Goal: Task Accomplishment & Management: Manage account settings

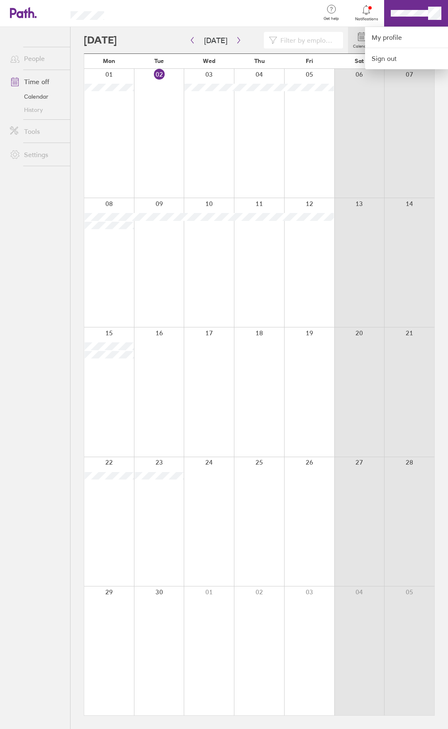
click at [297, 15] on div at bounding box center [215, 13] width 197 height 27
click at [273, 2] on div at bounding box center [215, 13] width 197 height 27
click at [432, 15] on div at bounding box center [224, 364] width 448 height 729
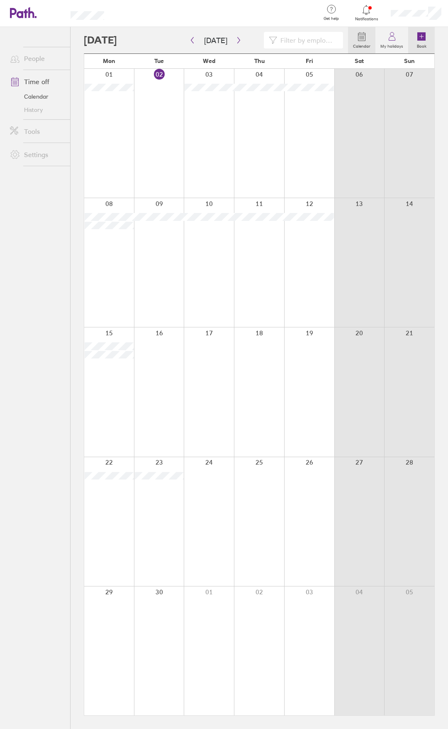
click at [421, 38] on icon at bounding box center [421, 36] width 8 height 8
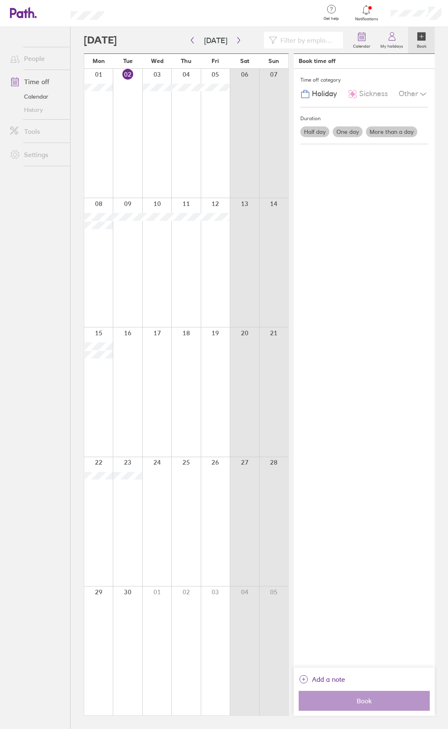
click at [347, 130] on label "One day" at bounding box center [348, 131] width 30 height 11
click at [0, 0] on input "One day" at bounding box center [0, 0] width 0 height 0
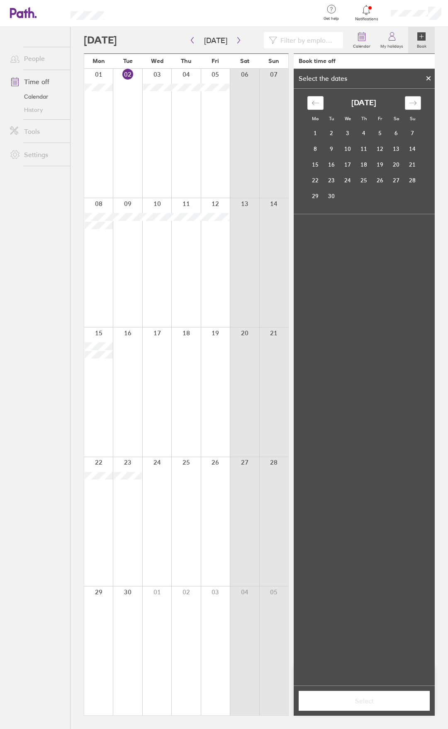
click at [408, 100] on div "Move forward to switch to the next month." at bounding box center [413, 103] width 16 height 14
click at [377, 162] on td "17" at bounding box center [380, 165] width 16 height 16
click at [369, 703] on span "Select" at bounding box center [363, 700] width 119 height 7
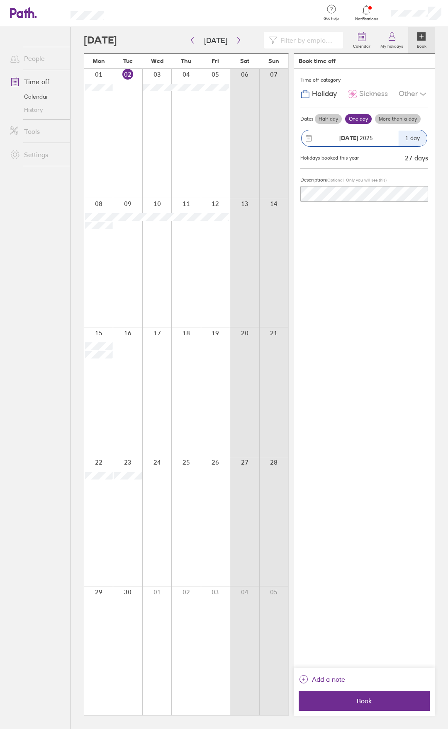
click at [369, 340] on div "Time off category Holiday Sickness Other Dates Half day One day More than a day…" at bounding box center [364, 368] width 141 height 599
click at [39, 242] on ul "People Time off Calendar History Tools Settings" at bounding box center [35, 364] width 70 height 675
click at [43, 84] on link "Time off" at bounding box center [36, 81] width 67 height 17
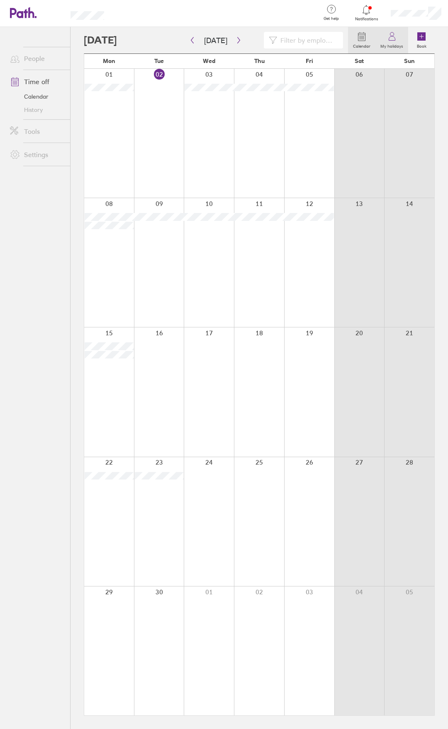
click at [391, 39] on icon at bounding box center [392, 37] width 10 height 10
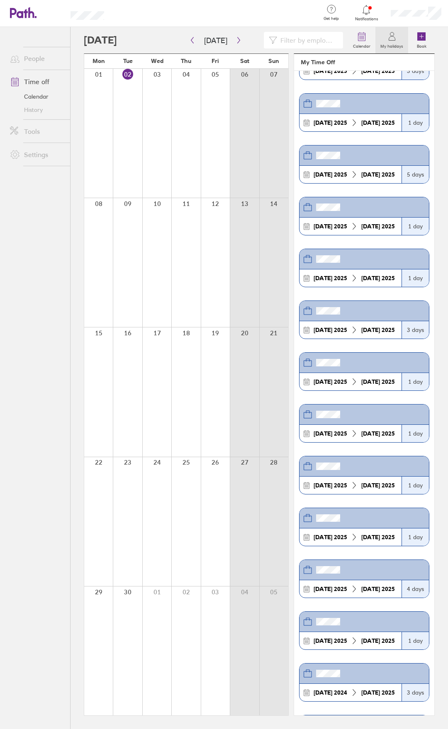
scroll to position [166, 0]
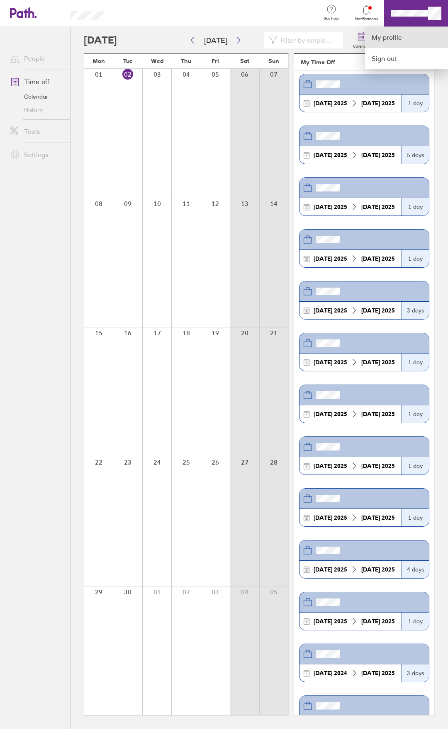
click at [395, 36] on link "My profile" at bounding box center [406, 37] width 83 height 21
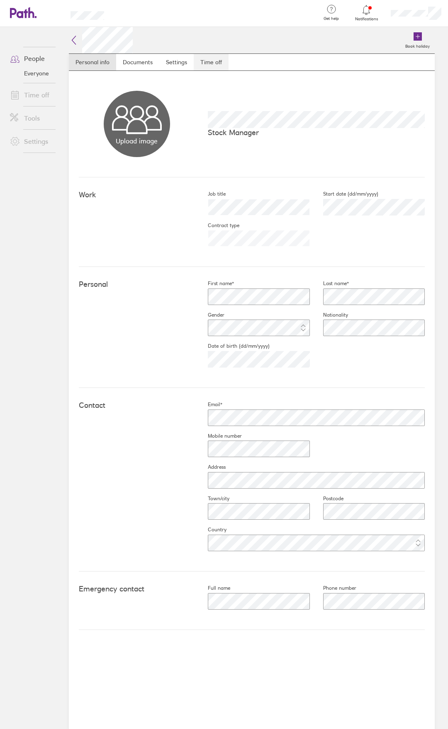
click at [208, 56] on link "Time off" at bounding box center [211, 62] width 35 height 17
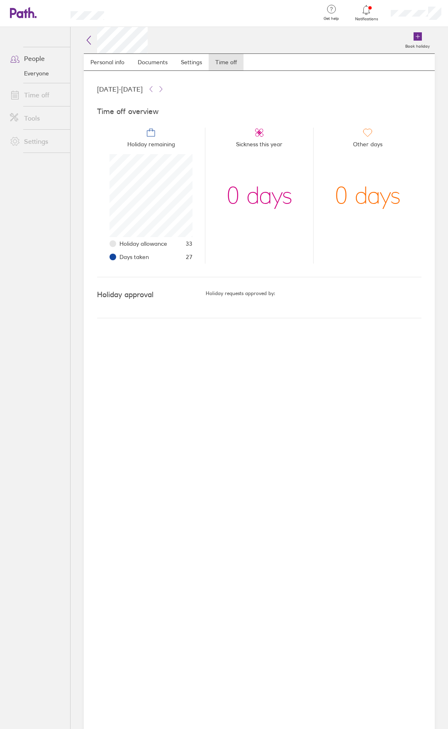
scroll to position [83, 83]
click at [296, 36] on div "Book holiday" at bounding box center [291, 40] width 287 height 27
click at [84, 46] on div "Book holiday Personal info Documents Settings Time off [DATE] - [DATE] Time off…" at bounding box center [258, 378] width 377 height 702
click at [89, 41] on icon at bounding box center [89, 40] width 10 height 10
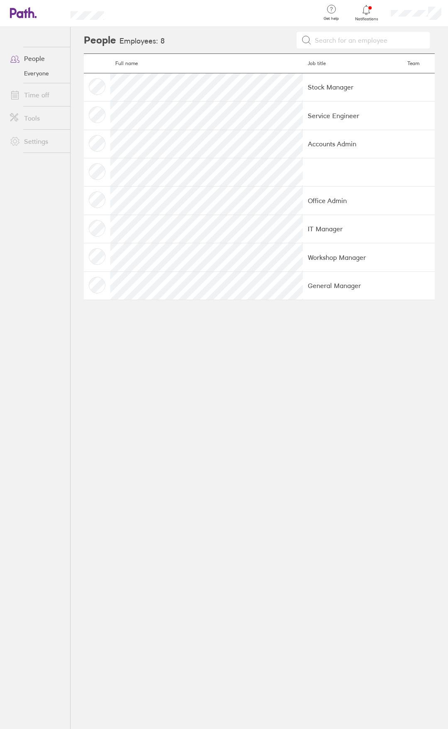
click at [303, 109] on td "Service Engineer" at bounding box center [353, 116] width 100 height 28
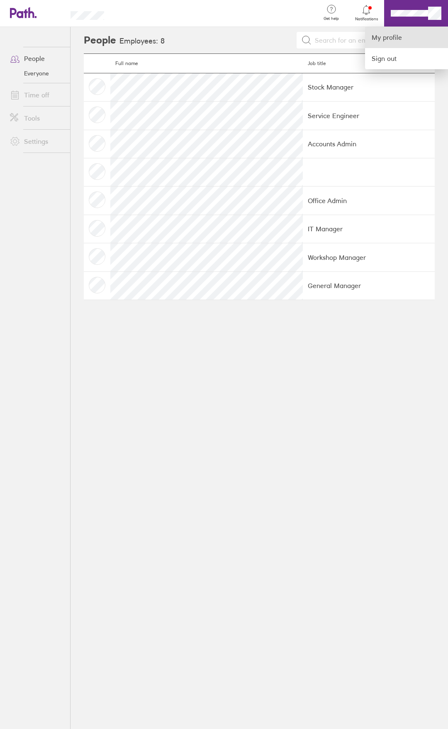
click at [401, 39] on link "My profile" at bounding box center [406, 37] width 83 height 21
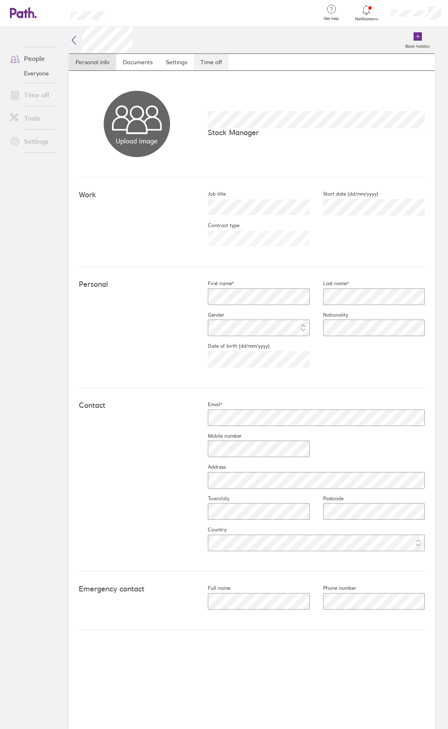
click at [201, 61] on link "Time off" at bounding box center [211, 62] width 35 height 17
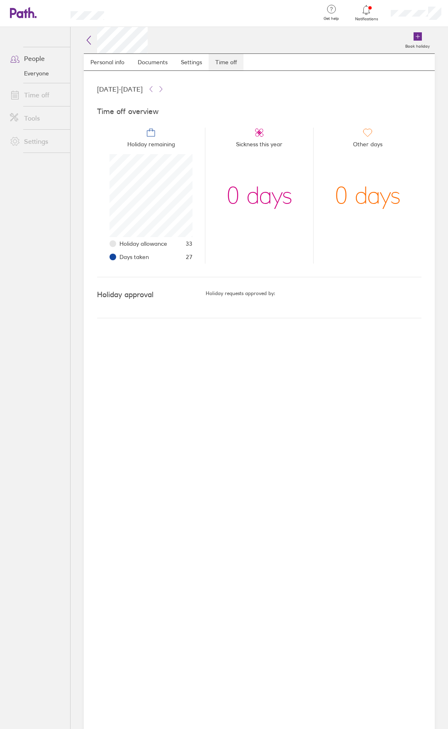
scroll to position [83, 83]
click at [260, 24] on div at bounding box center [215, 13] width 197 height 27
click at [266, 20] on div at bounding box center [215, 13] width 197 height 27
